Goal: Information Seeking & Learning: Understand process/instructions

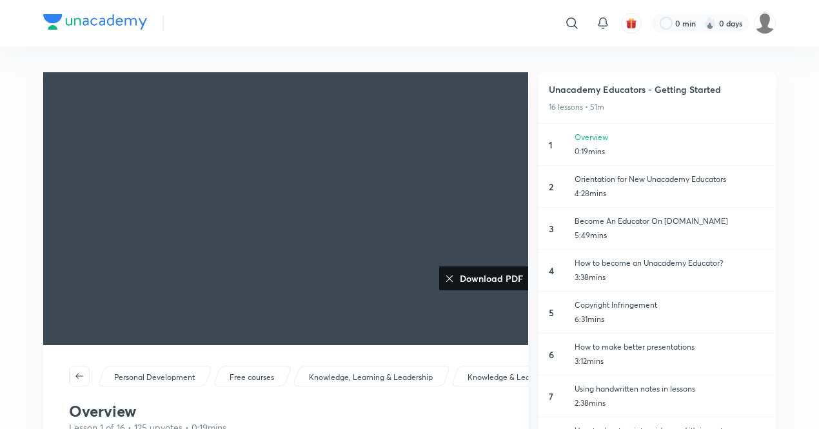
click at [635, 176] on p "Orientation for New Unacademy Educators" at bounding box center [670, 179] width 191 height 12
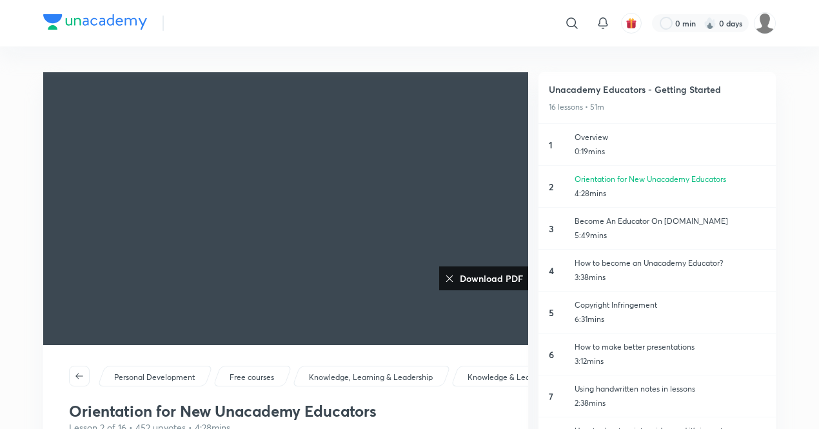
click at [615, 264] on p "How to become an Unacademy Educator?" at bounding box center [670, 263] width 191 height 12
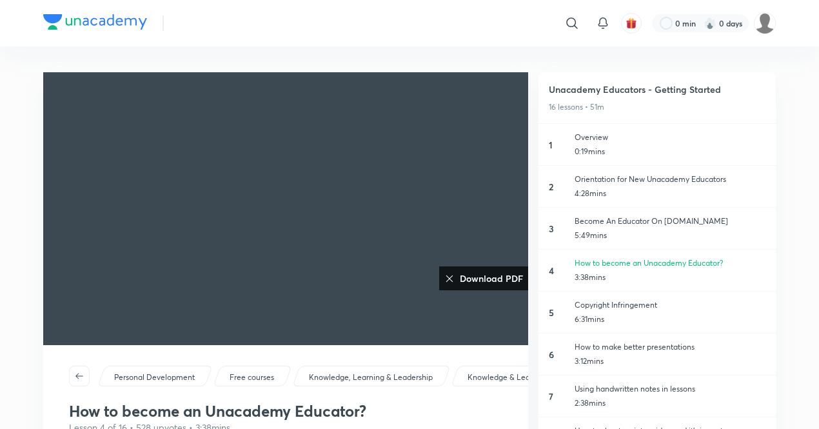
click at [506, 282] on h6 "Download PDF" at bounding box center [489, 279] width 68 height 14
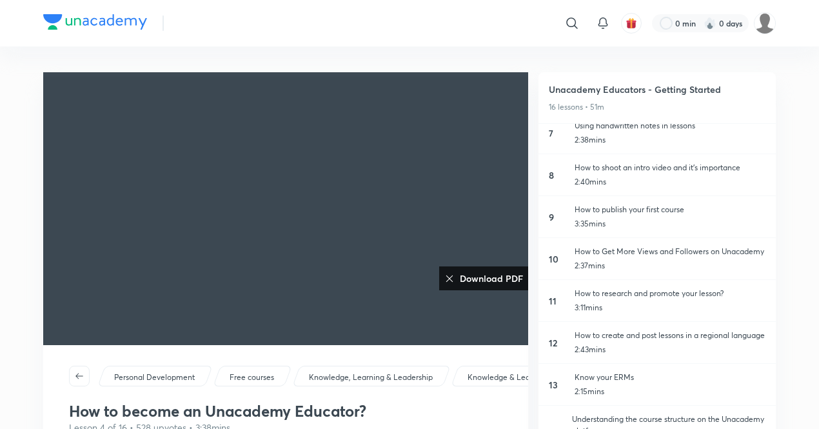
scroll to position [282, 0]
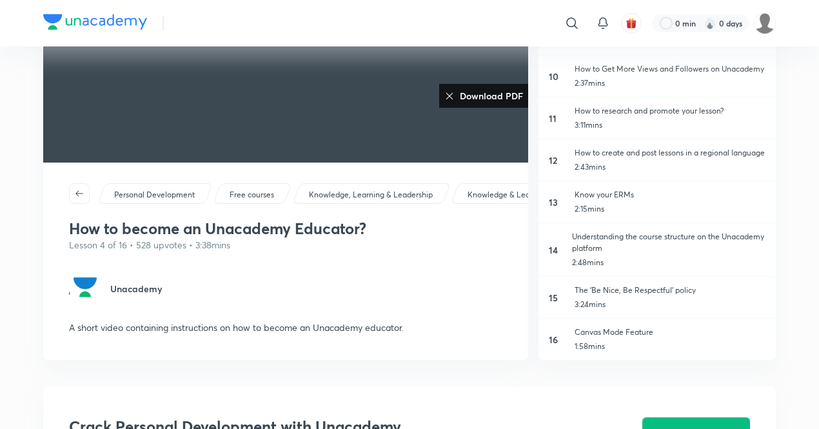
click at [108, 14] on img at bounding box center [95, 21] width 104 height 15
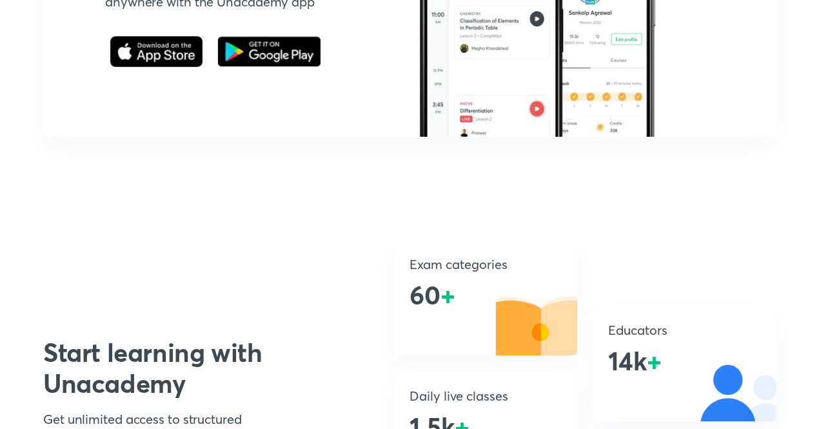
scroll to position [1979, 0]
